Goal: Information Seeking & Learning: Learn about a topic

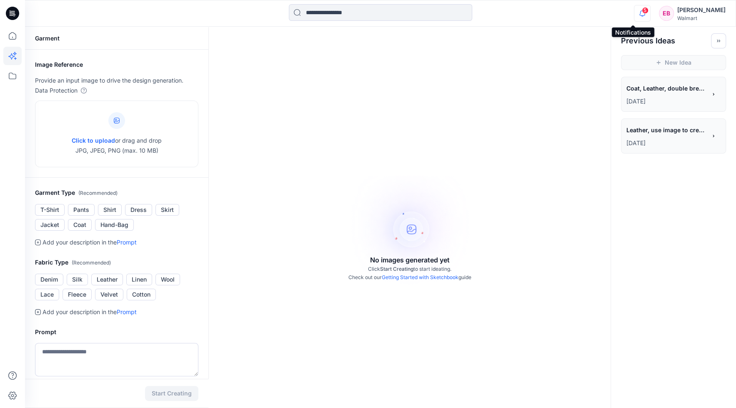
click at [635, 13] on icon "button" at bounding box center [643, 13] width 16 height 17
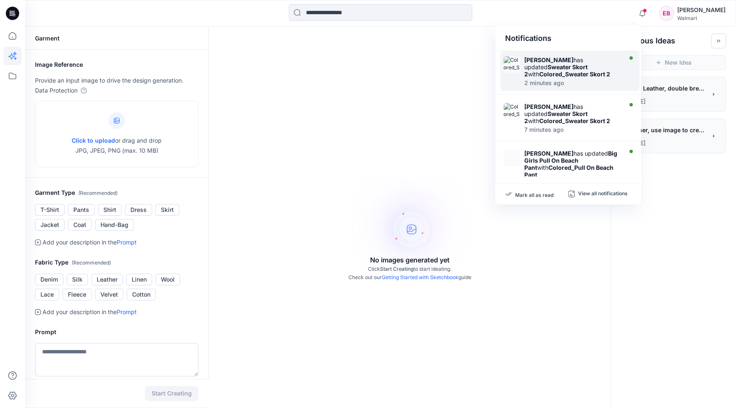
click at [594, 80] on div "2 minutes ago" at bounding box center [572, 83] width 96 height 6
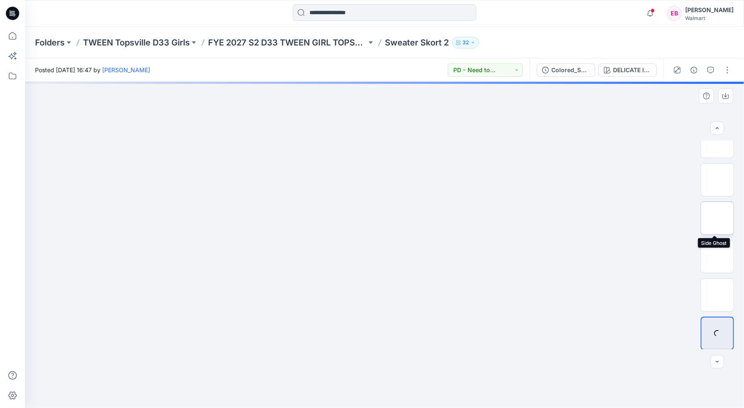
scroll to position [55, 0]
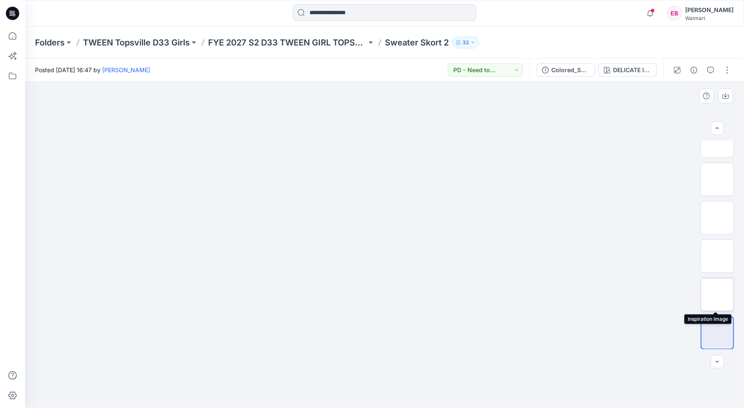
click at [717, 294] on img at bounding box center [717, 294] width 0 height 0
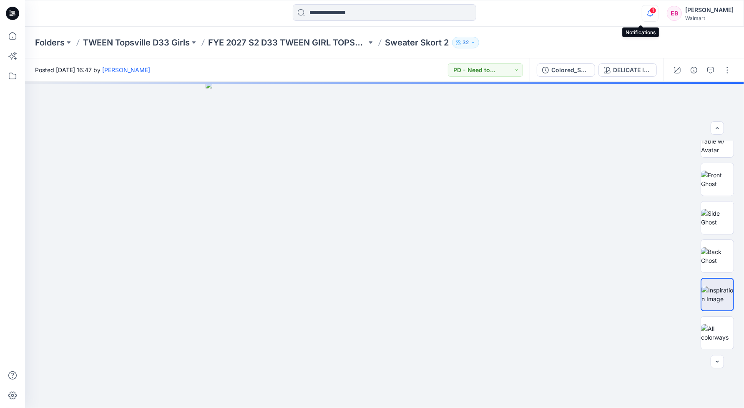
click at [642, 12] on icon "button" at bounding box center [650, 13] width 16 height 17
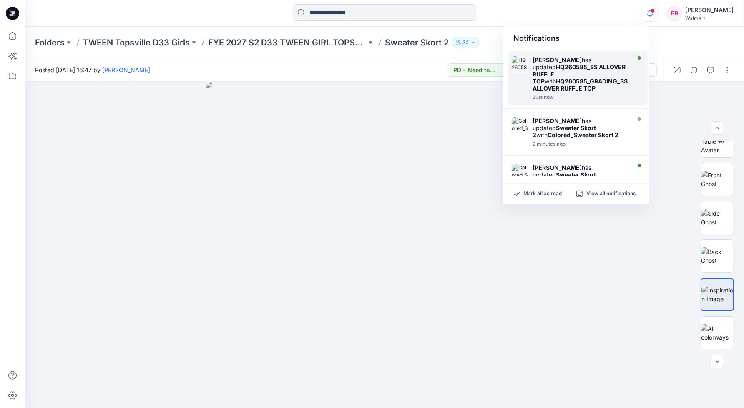
click at [598, 75] on div "[PERSON_NAME] has updated HQ260585_SS ALLOVER RUFFLE TOP with HQ260585_GRADING_…" at bounding box center [580, 73] width 96 height 35
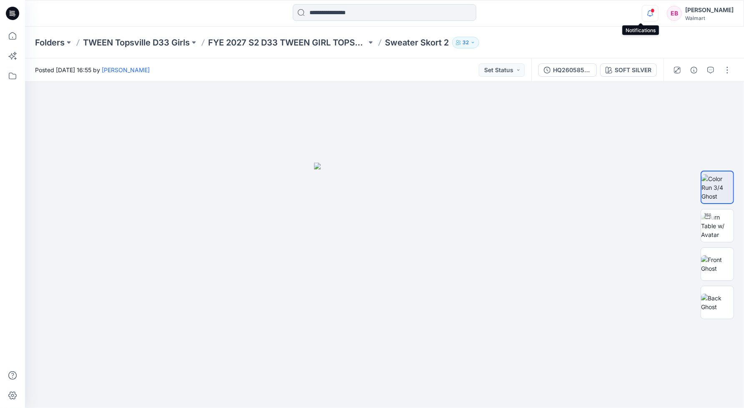
click at [642, 8] on icon "button" at bounding box center [650, 13] width 16 height 17
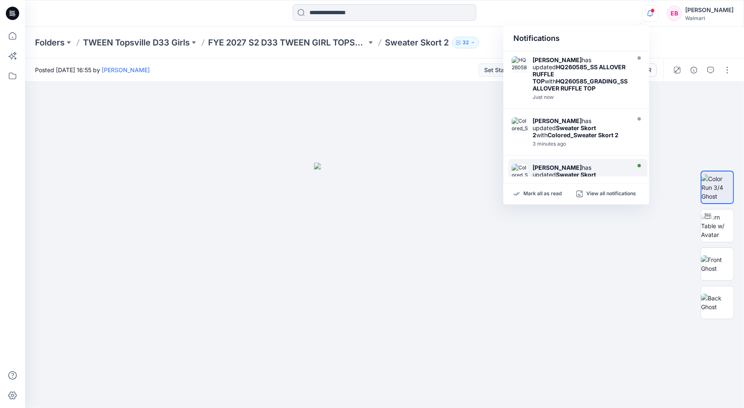
click at [596, 171] on strong "Sweater Skort 2" at bounding box center [563, 178] width 63 height 14
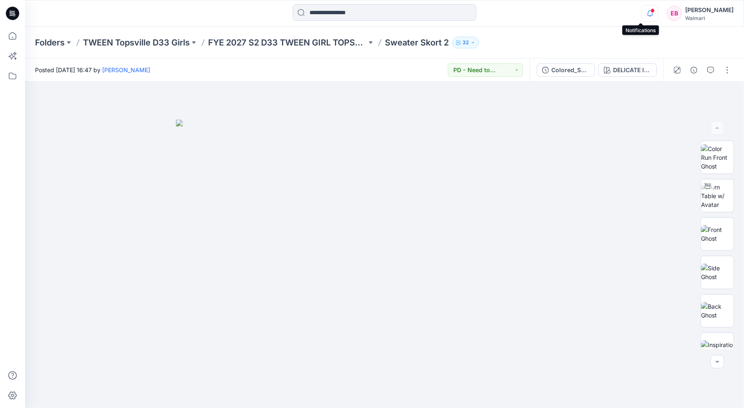
click at [647, 12] on icon "button" at bounding box center [650, 12] width 6 height 5
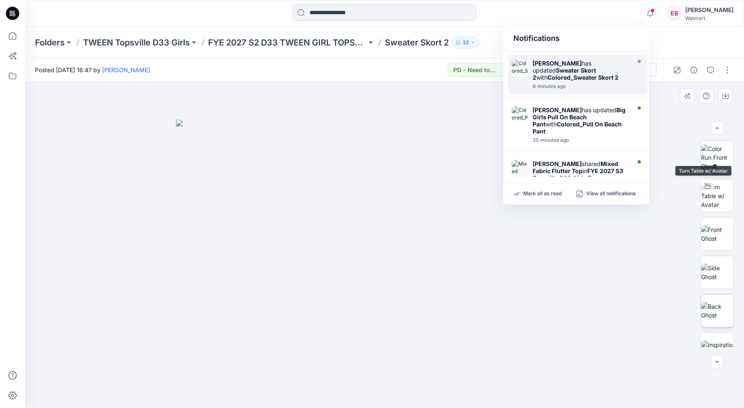
scroll to position [93, 0]
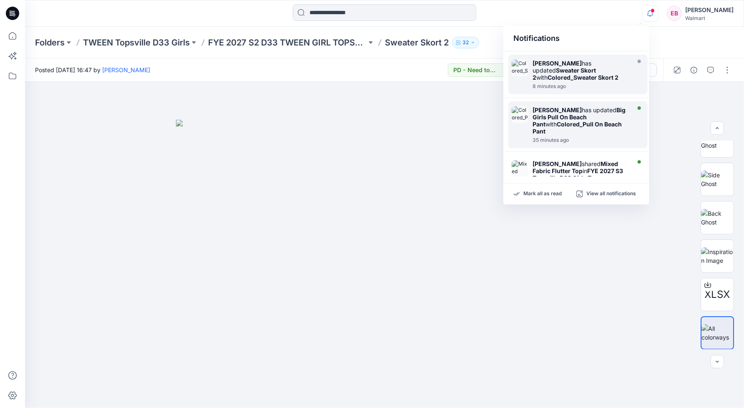
click at [582, 122] on strong "Colored_Pull On Beach Pant" at bounding box center [576, 127] width 89 height 14
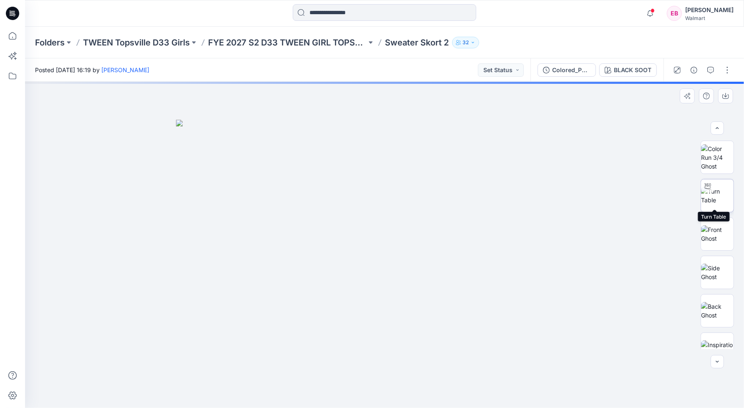
scroll to position [131, 0]
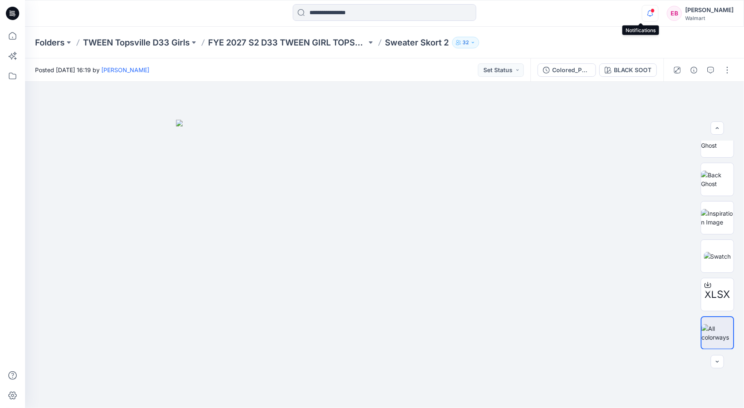
click at [642, 12] on icon "button" at bounding box center [650, 13] width 16 height 17
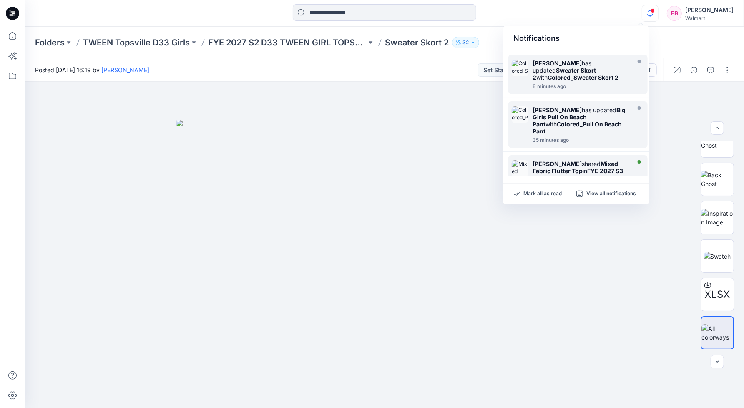
scroll to position [208, 0]
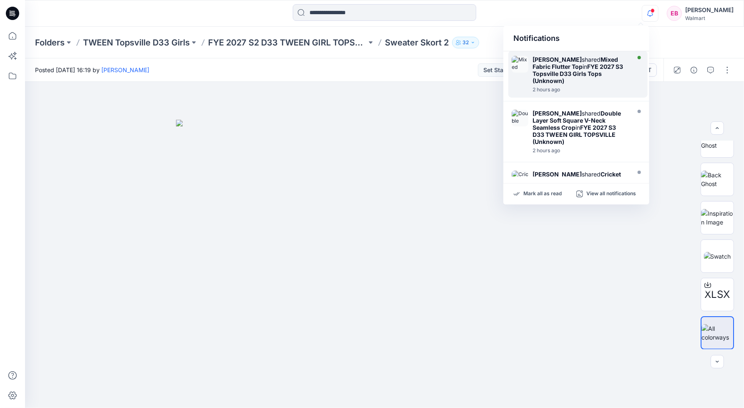
click at [583, 66] on strong "FYE 2027 S3 Topsville D33 Girls Tops (Unknown)" at bounding box center [577, 73] width 90 height 21
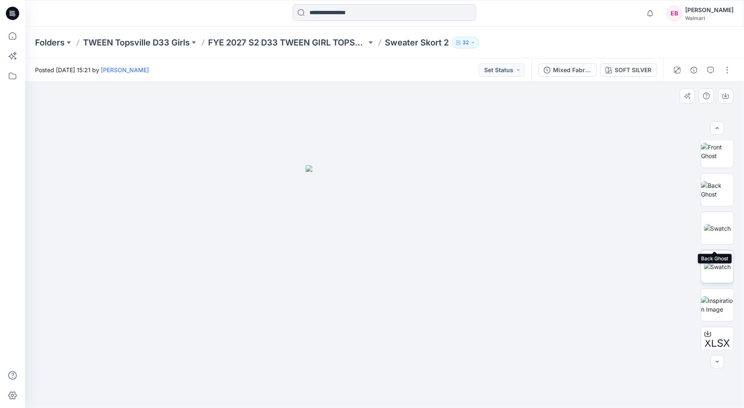
scroll to position [93, 0]
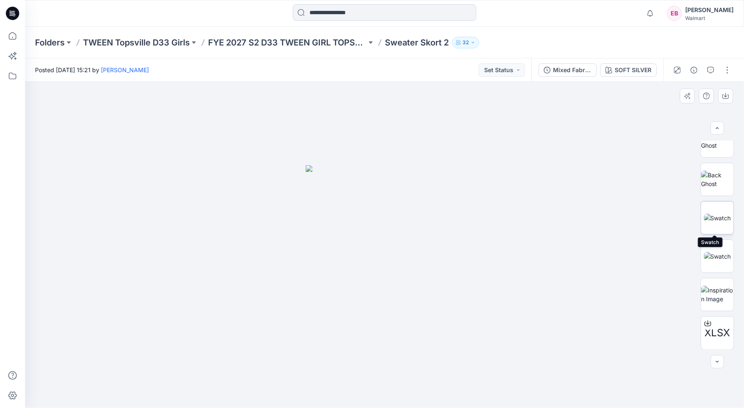
click at [716, 222] on img at bounding box center [717, 217] width 27 height 9
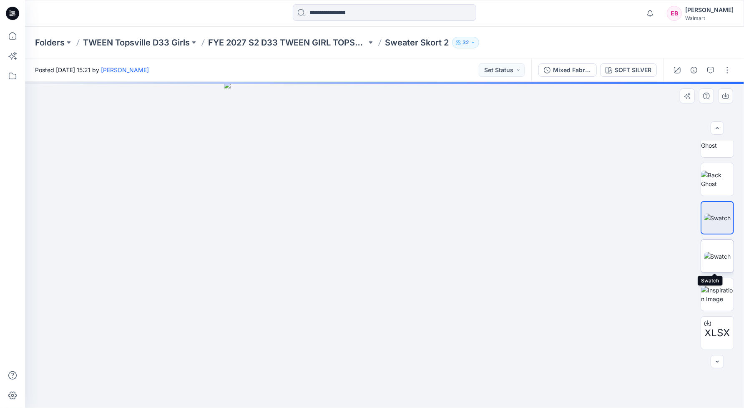
click at [720, 254] on img at bounding box center [717, 256] width 27 height 9
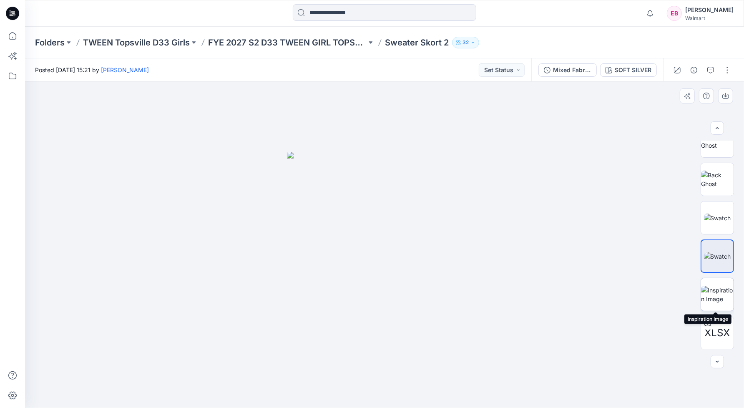
click at [713, 296] on img at bounding box center [717, 295] width 33 height 18
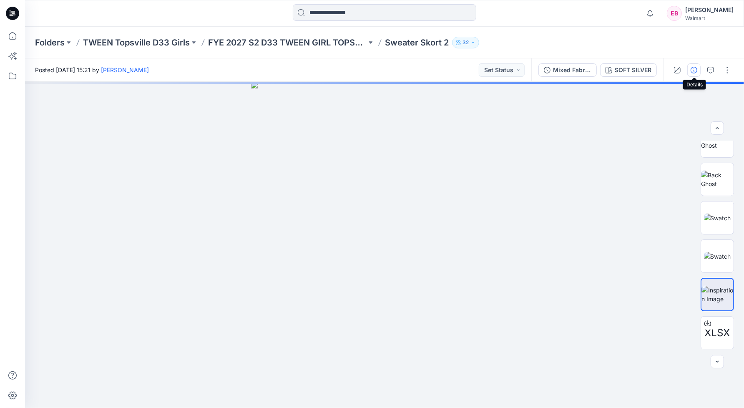
click at [690, 72] on button "button" at bounding box center [693, 69] width 13 height 13
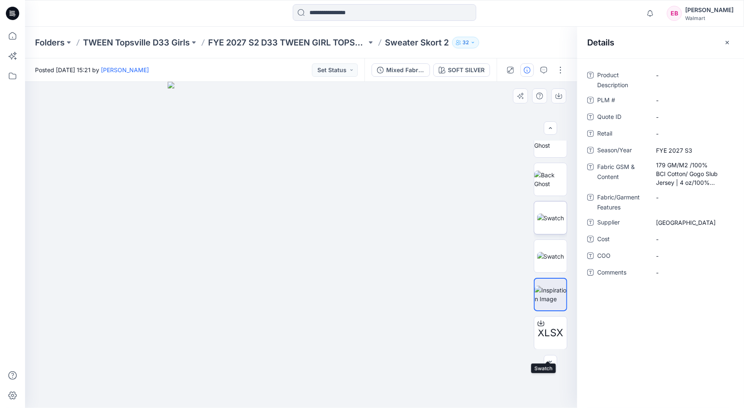
scroll to position [0, 0]
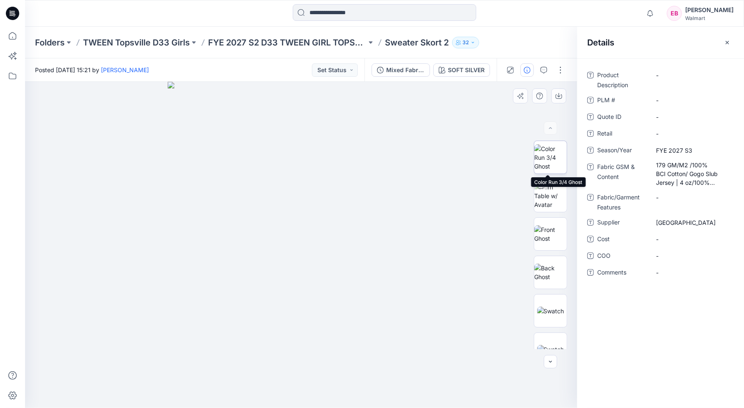
click at [554, 150] on img at bounding box center [550, 157] width 33 height 26
click at [355, 224] on img at bounding box center [301, 286] width 158 height 243
click at [544, 228] on img at bounding box center [550, 234] width 33 height 18
click at [544, 152] on img at bounding box center [550, 157] width 33 height 26
click at [728, 40] on icon "button" at bounding box center [727, 42] width 7 height 7
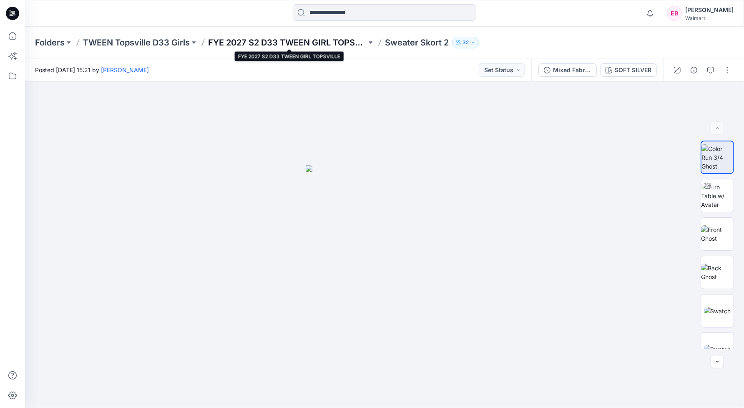
click at [332, 40] on p "FYE 2027 S2 D33 TWEEN GIRL TOPSVILLE" at bounding box center [287, 43] width 158 height 12
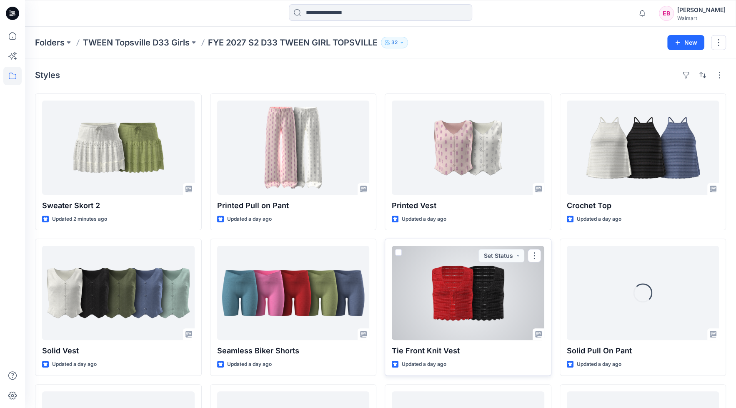
click at [493, 295] on div at bounding box center [468, 293] width 153 height 94
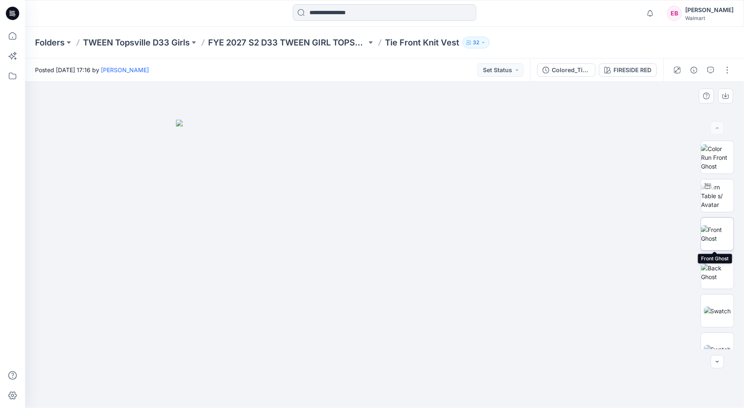
click at [722, 233] on img at bounding box center [717, 234] width 33 height 18
click at [716, 268] on img at bounding box center [717, 272] width 33 height 18
click at [710, 308] on img at bounding box center [717, 310] width 27 height 9
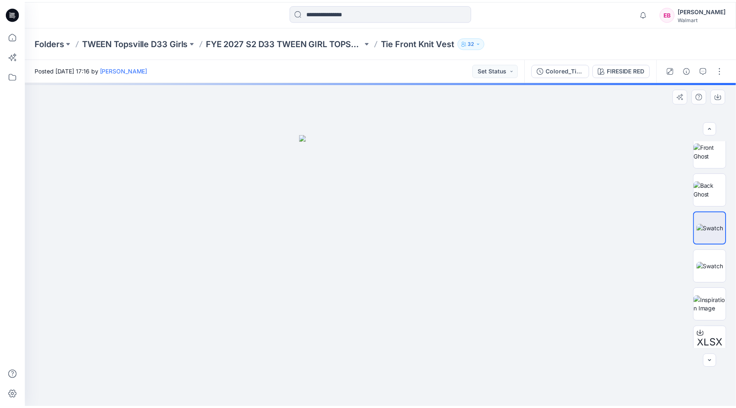
scroll to position [131, 0]
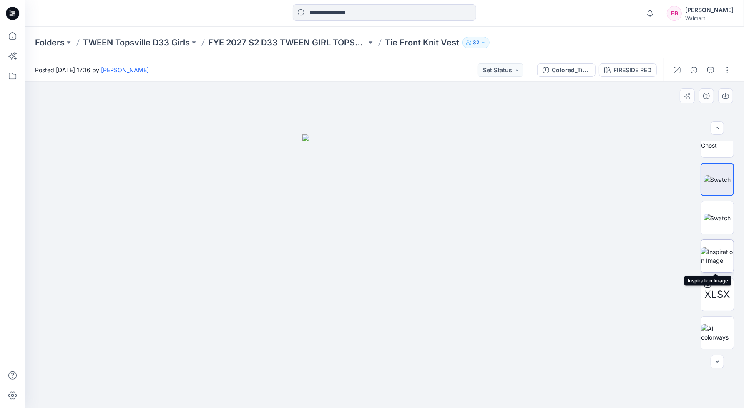
click at [720, 260] on img at bounding box center [717, 256] width 33 height 18
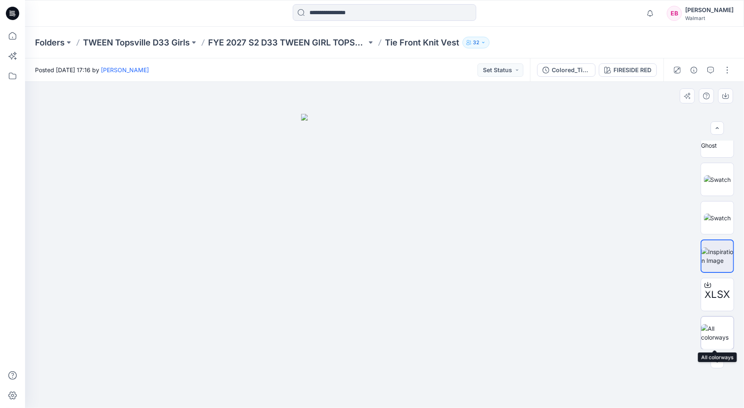
click at [725, 327] on img at bounding box center [717, 333] width 33 height 18
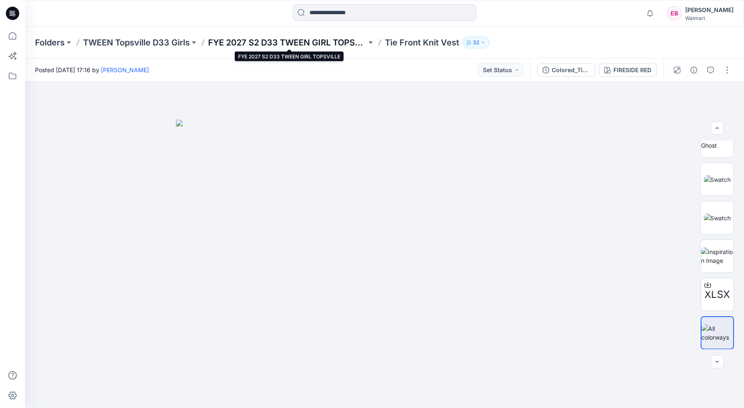
click at [261, 44] on p "FYE 2027 S2 D33 TWEEN GIRL TOPSVILLE" at bounding box center [287, 43] width 158 height 12
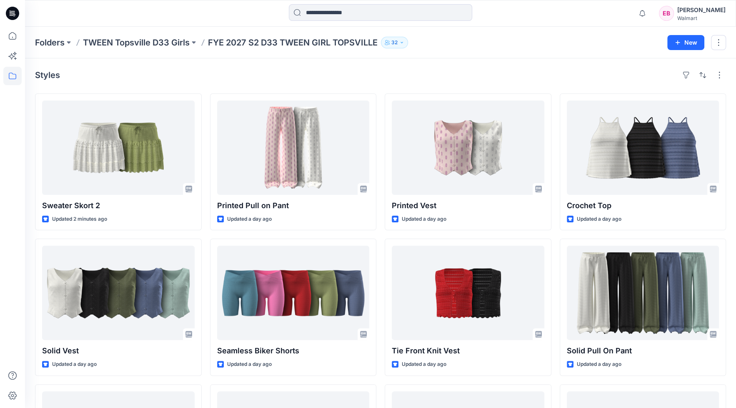
click at [504, 73] on div "Styles" at bounding box center [380, 74] width 691 height 13
drag, startPoint x: 16, startPoint y: 17, endPoint x: 25, endPoint y: 27, distance: 13.6
click at [16, 17] on icon at bounding box center [12, 13] width 13 height 13
